Goal: Task Accomplishment & Management: Complete application form

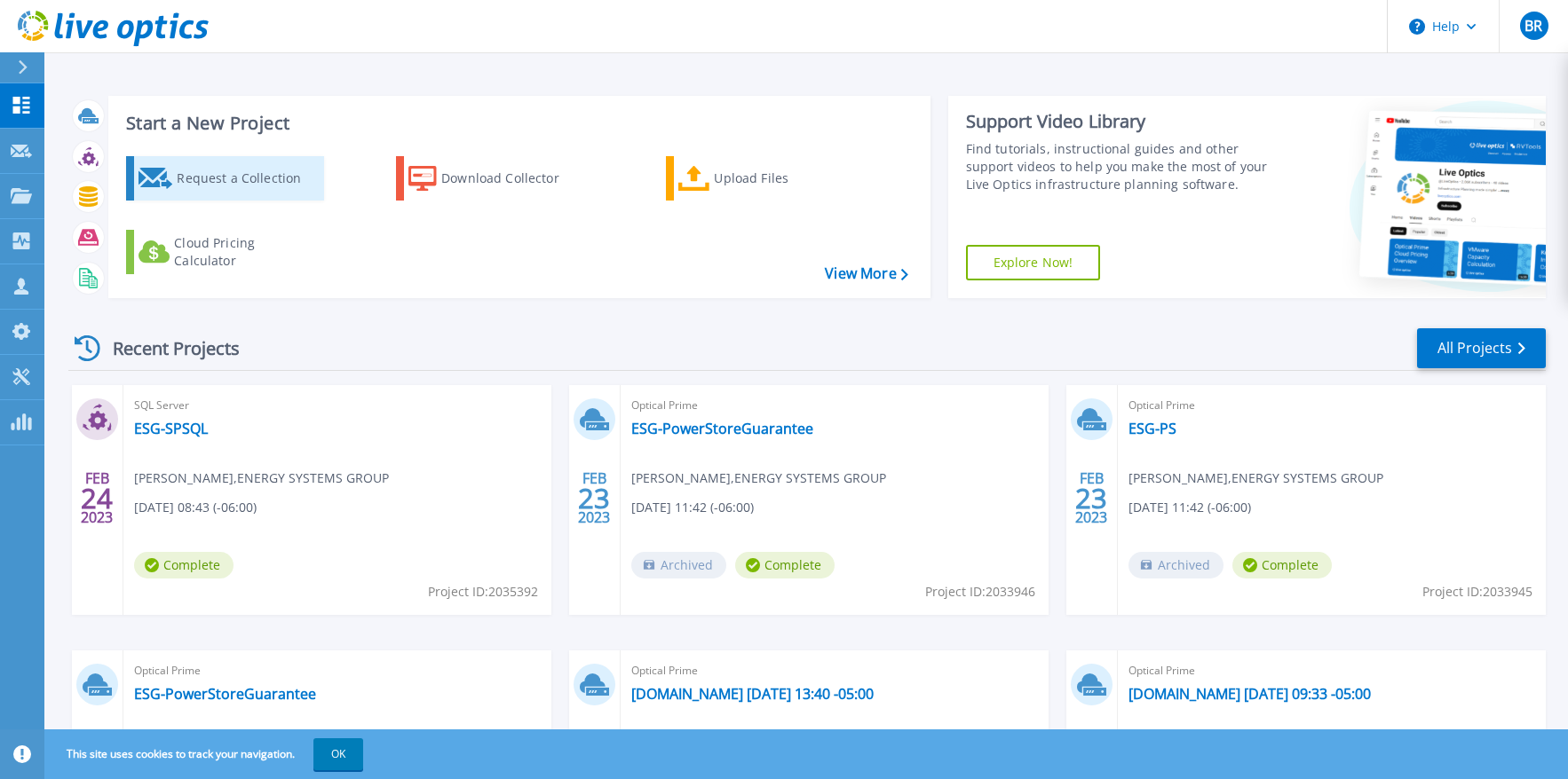
click at [175, 193] on link "Request a Collection" at bounding box center [225, 178] width 198 height 45
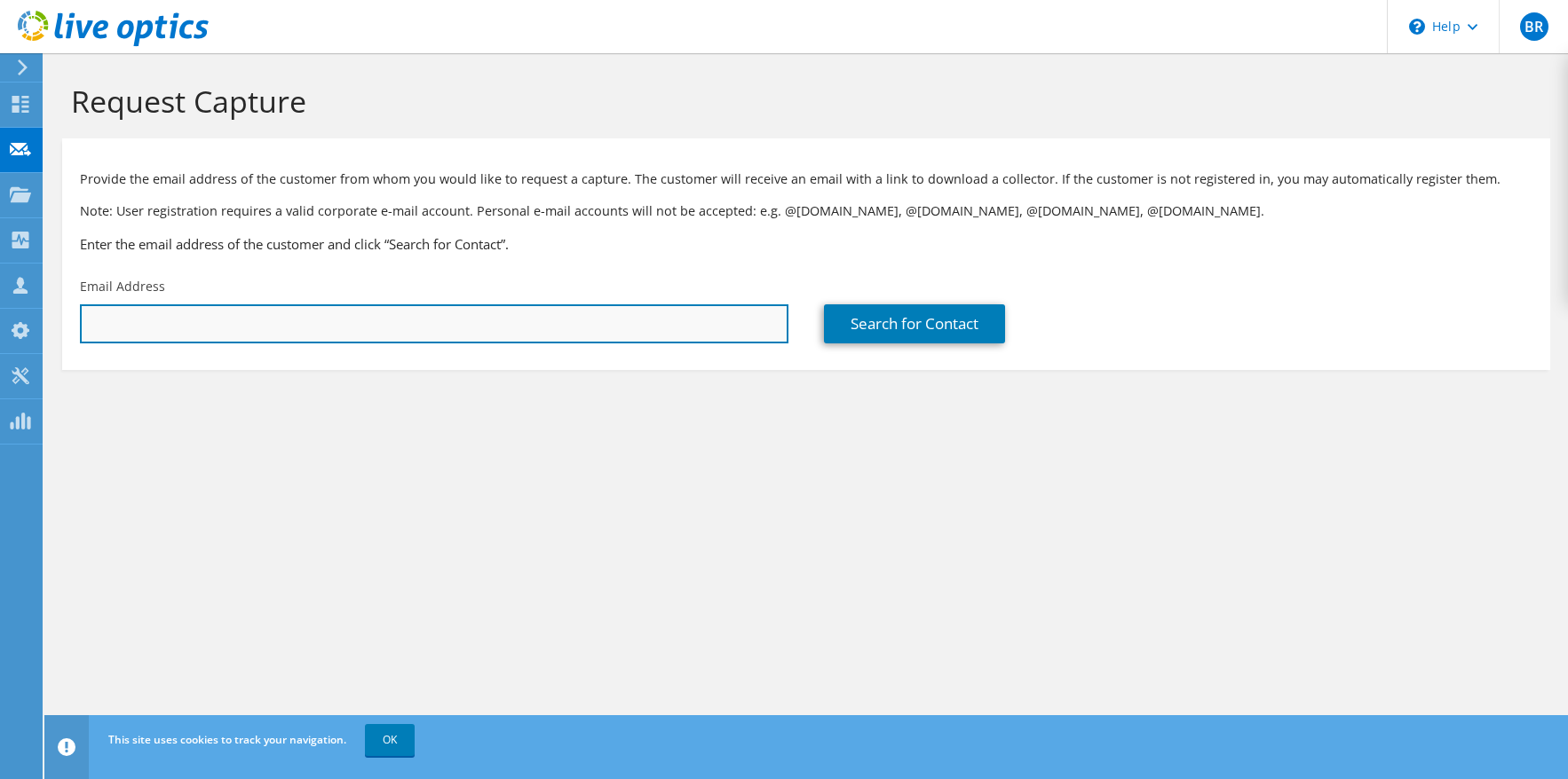
click at [567, 322] on input "text" at bounding box center [434, 324] width 709 height 39
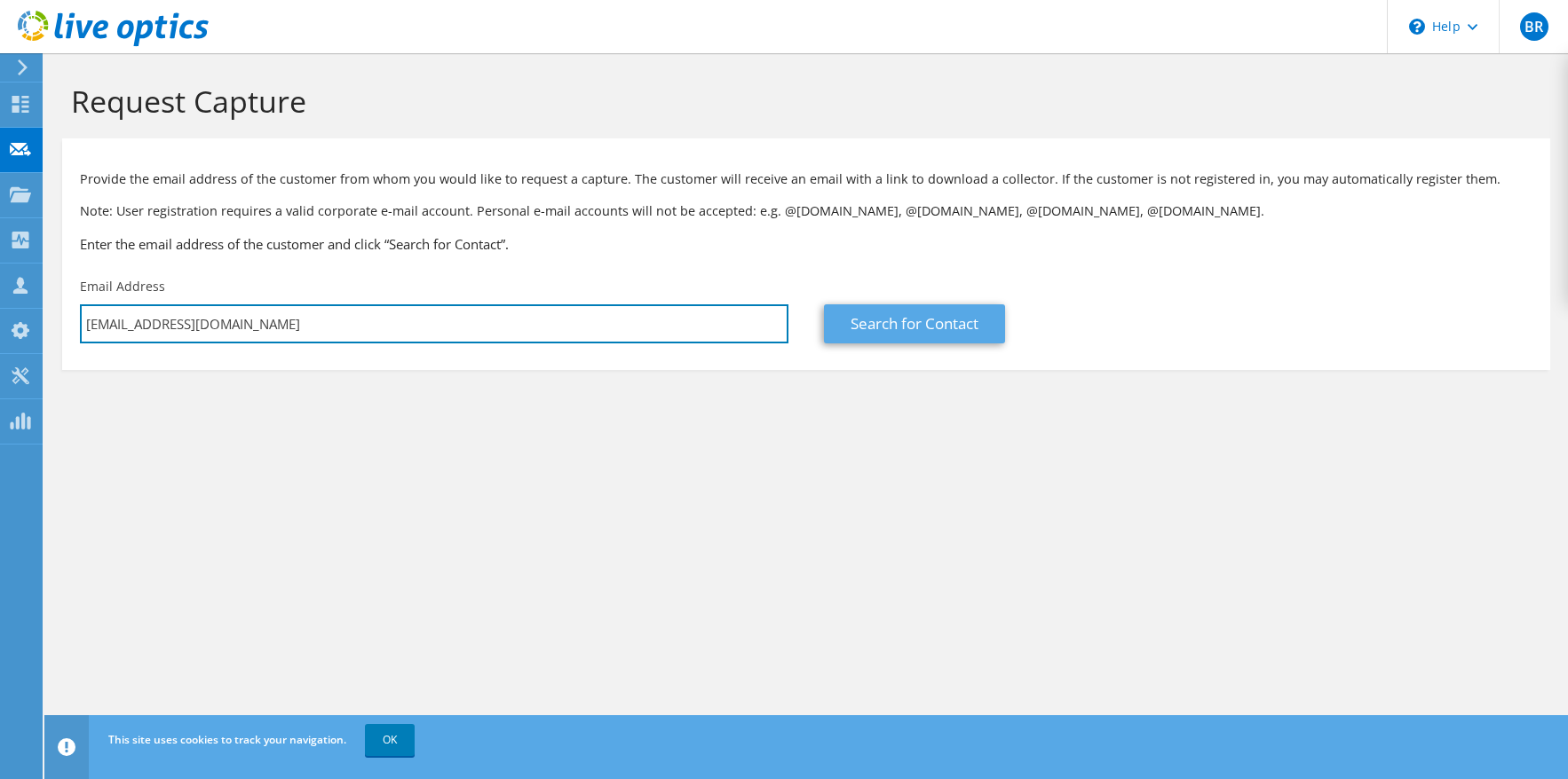
type input "[EMAIL_ADDRESS][DOMAIN_NAME]"
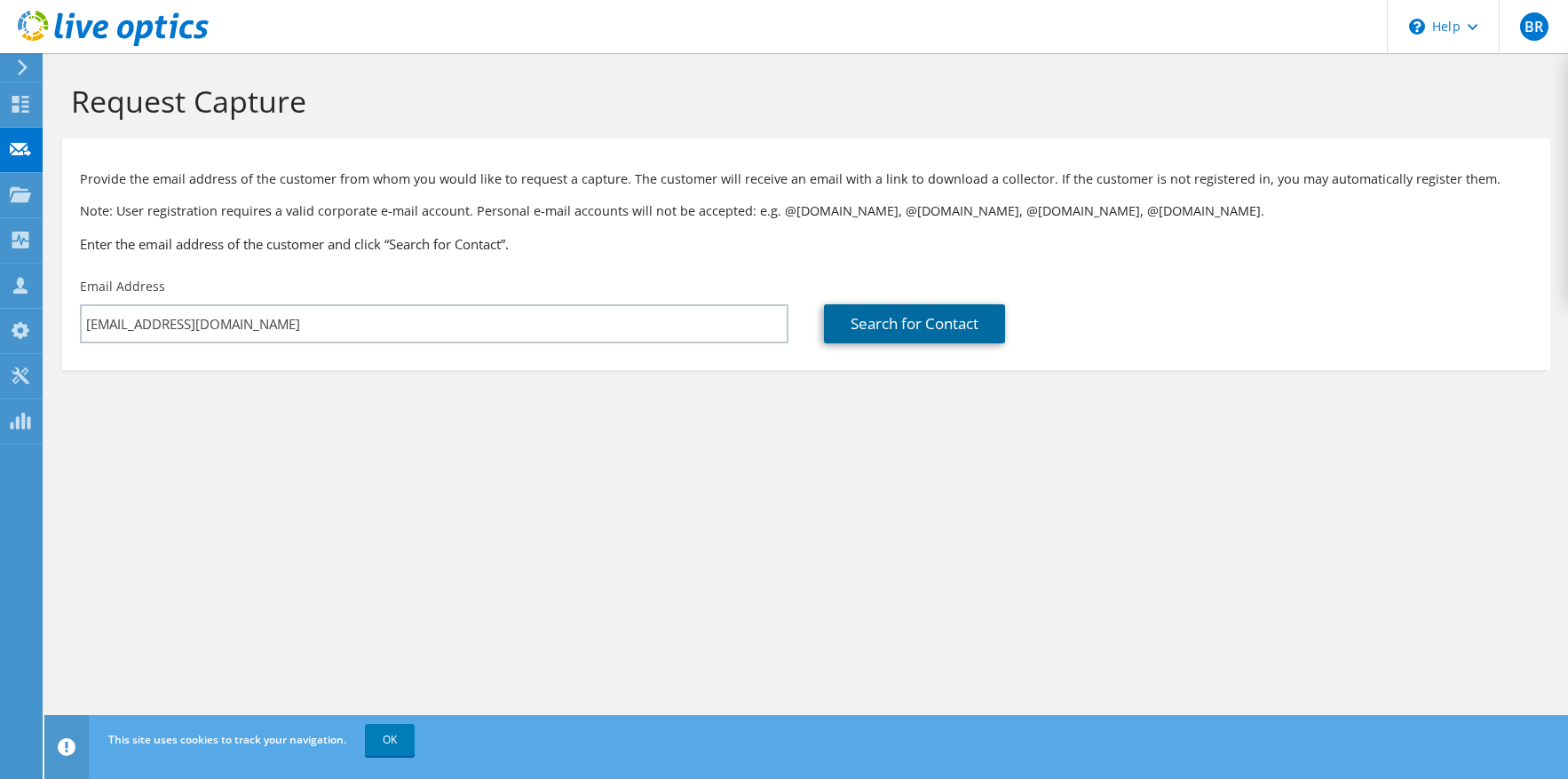
click at [911, 325] on link "Search for Contact" at bounding box center [914, 324] width 181 height 39
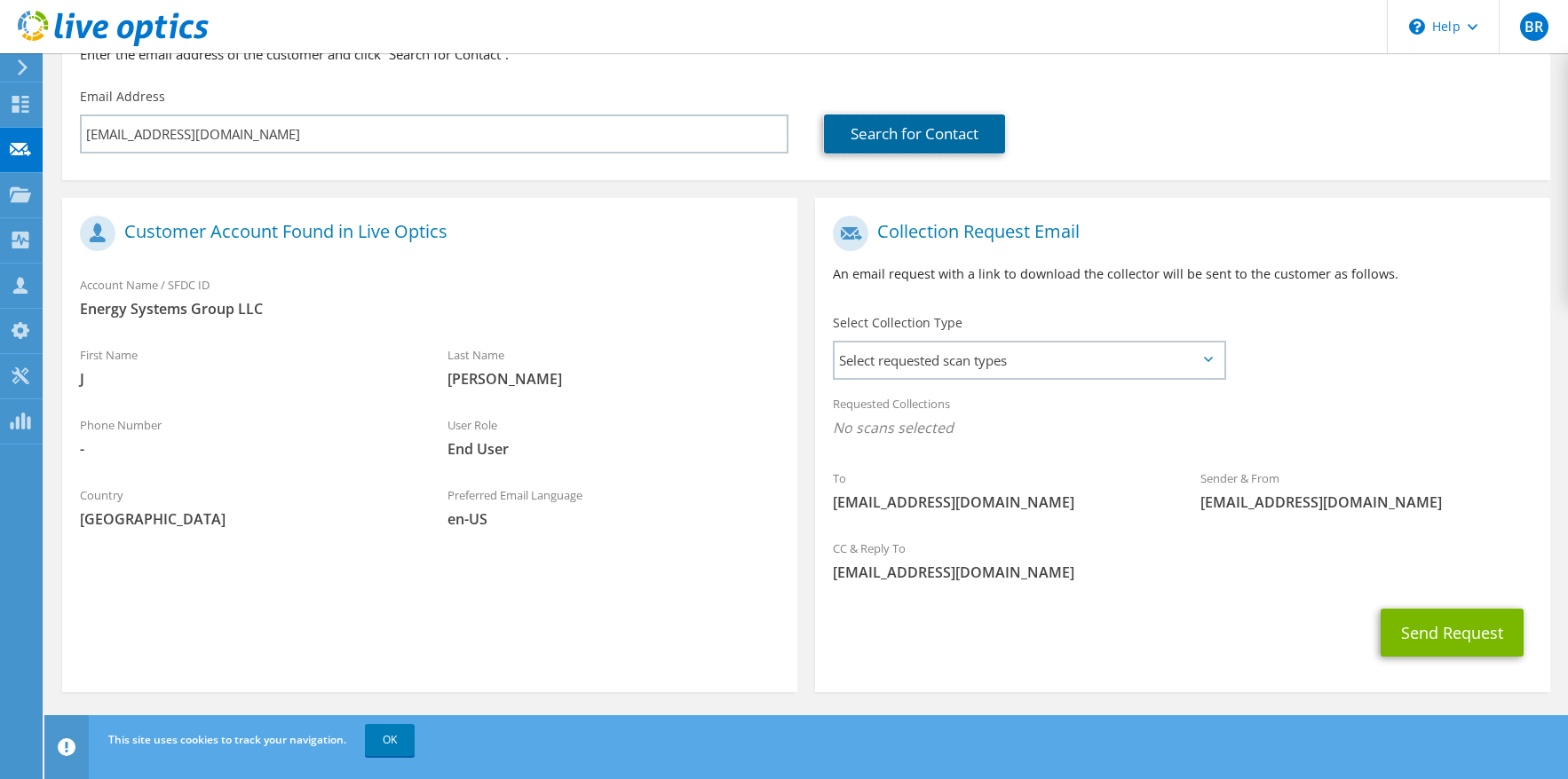
scroll to position [192, 0]
click at [975, 354] on span "Select requested scan types" at bounding box center [1030, 359] width 390 height 35
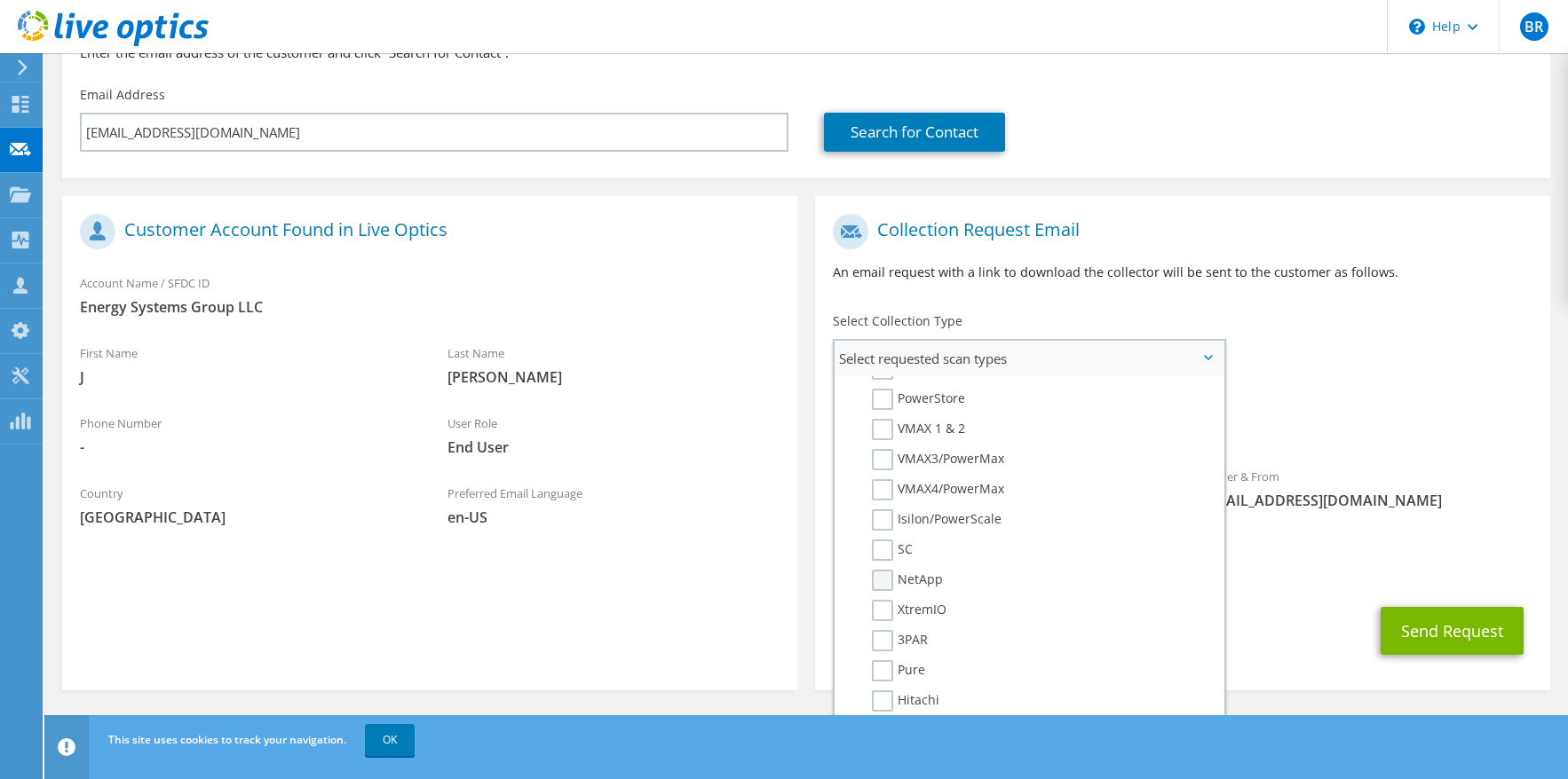
scroll to position [355, 0]
click at [891, 431] on label "PowerStore" at bounding box center [919, 428] width 94 height 21
click at [0, 0] on input "PowerStore" at bounding box center [0, 0] width 0 height 0
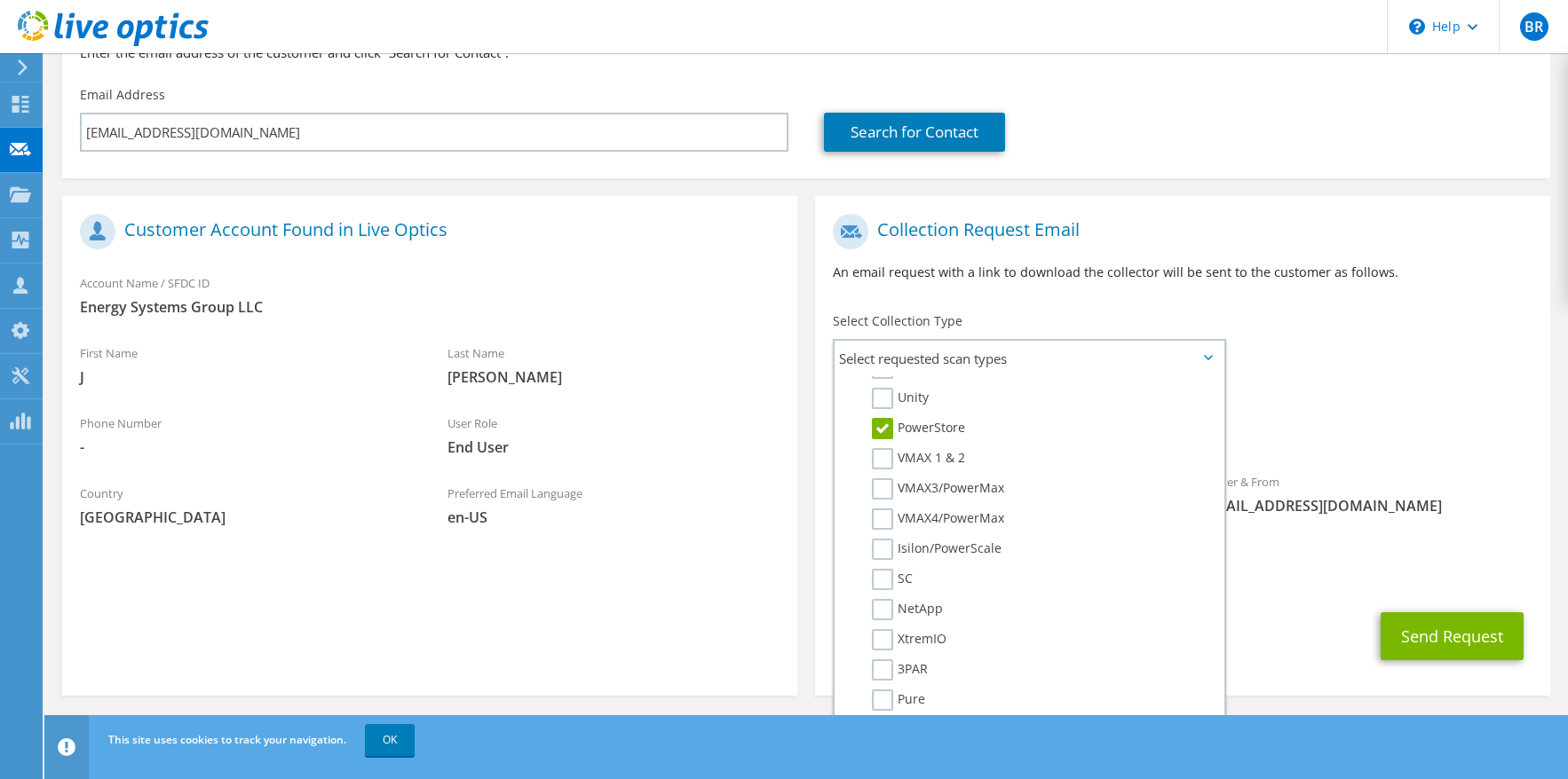
click at [1211, 359] on icon at bounding box center [1209, 358] width 9 height 6
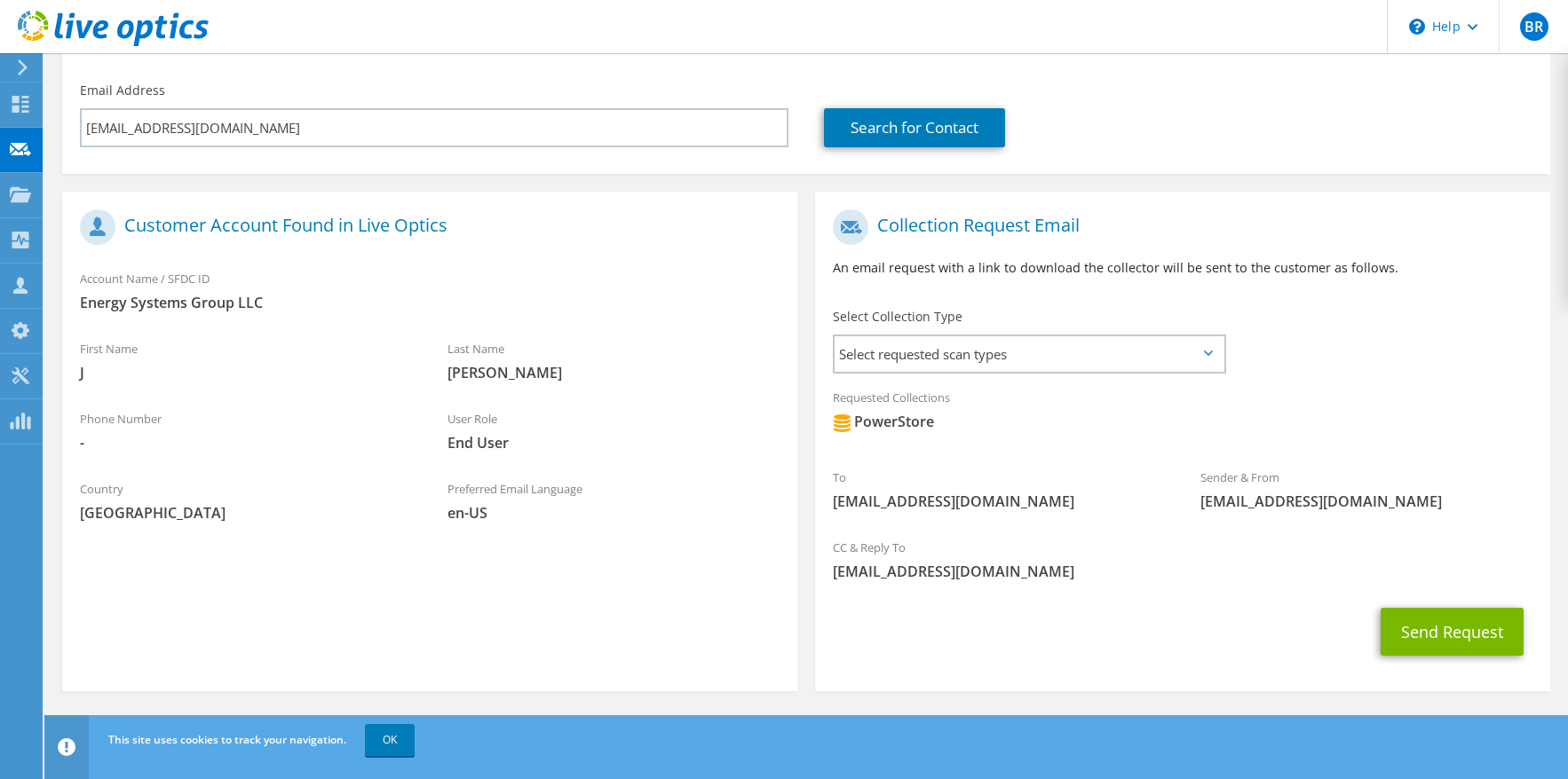
scroll to position [198, 0]
click at [903, 353] on span "Select requested scan types" at bounding box center [1030, 353] width 390 height 35
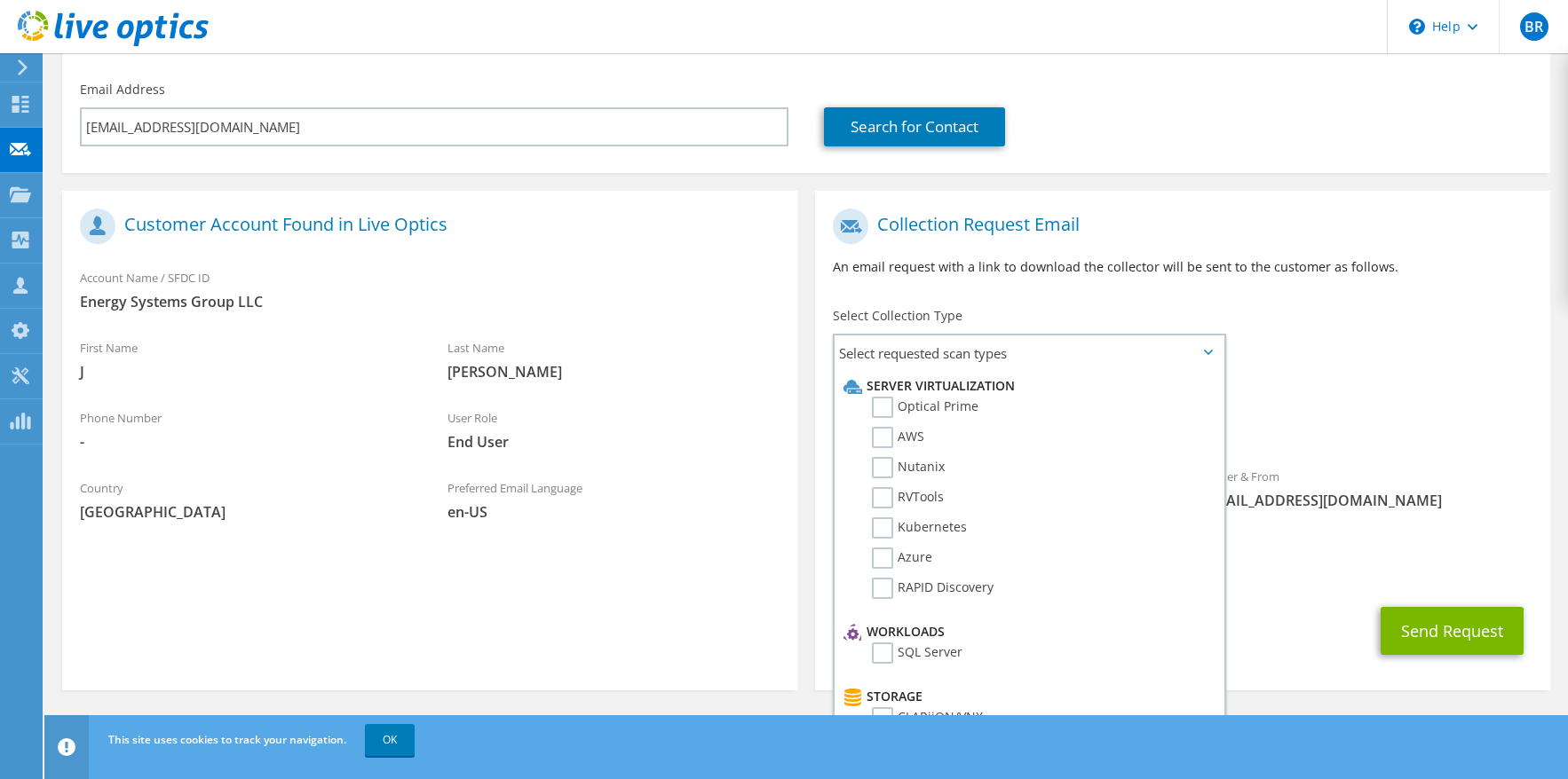
click at [1331, 372] on div "To [EMAIL_ADDRESS][DOMAIN_NAME] Sender & From [EMAIL_ADDRESS][DOMAIN_NAME]" at bounding box center [1183, 364] width 736 height 328
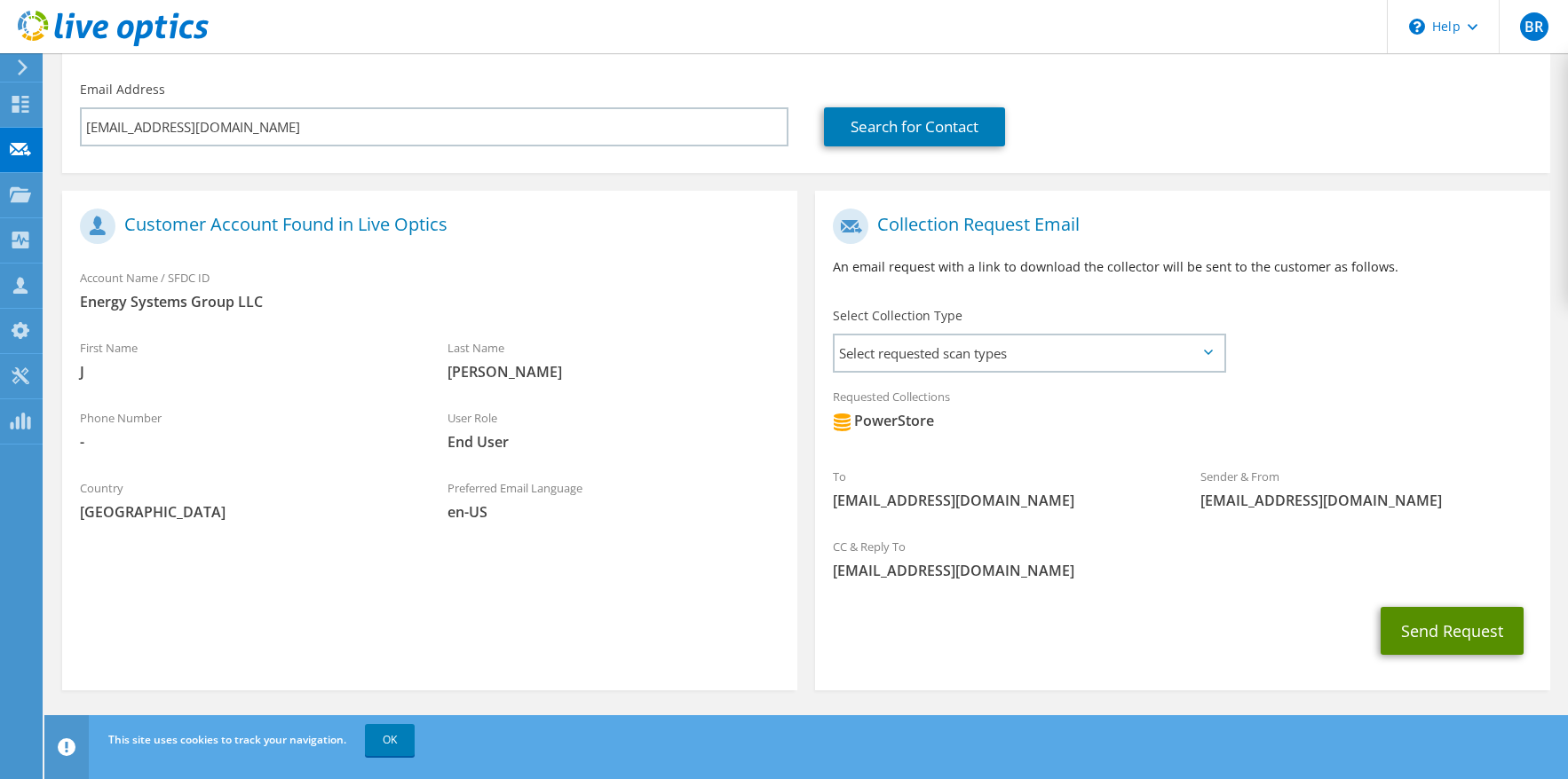
click at [1406, 624] on button "Send Request" at bounding box center [1452, 632] width 143 height 48
